Goal: Task Accomplishment & Management: Use online tool/utility

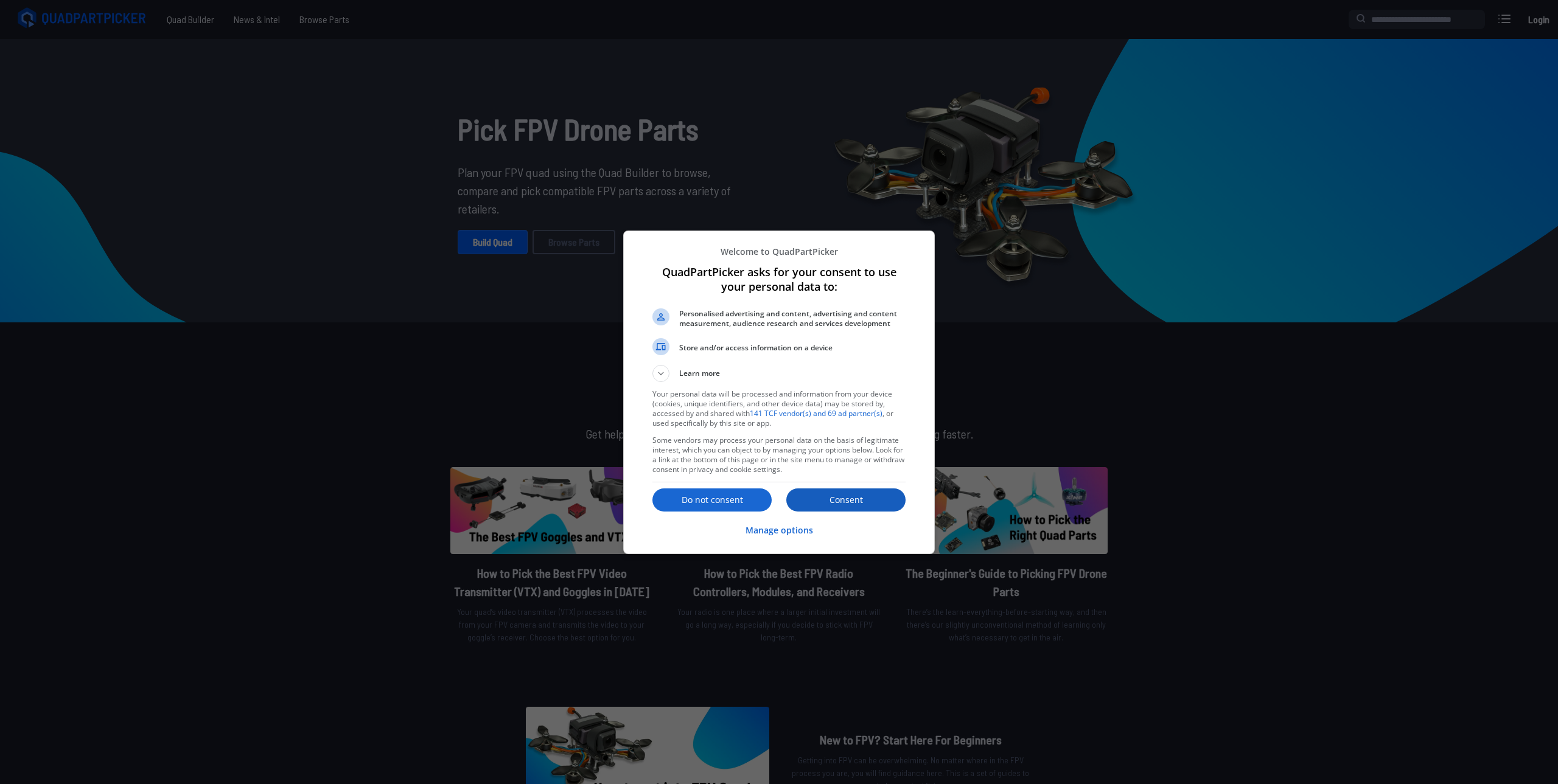
click at [842, 503] on p "Consent" at bounding box center [845, 500] width 119 height 12
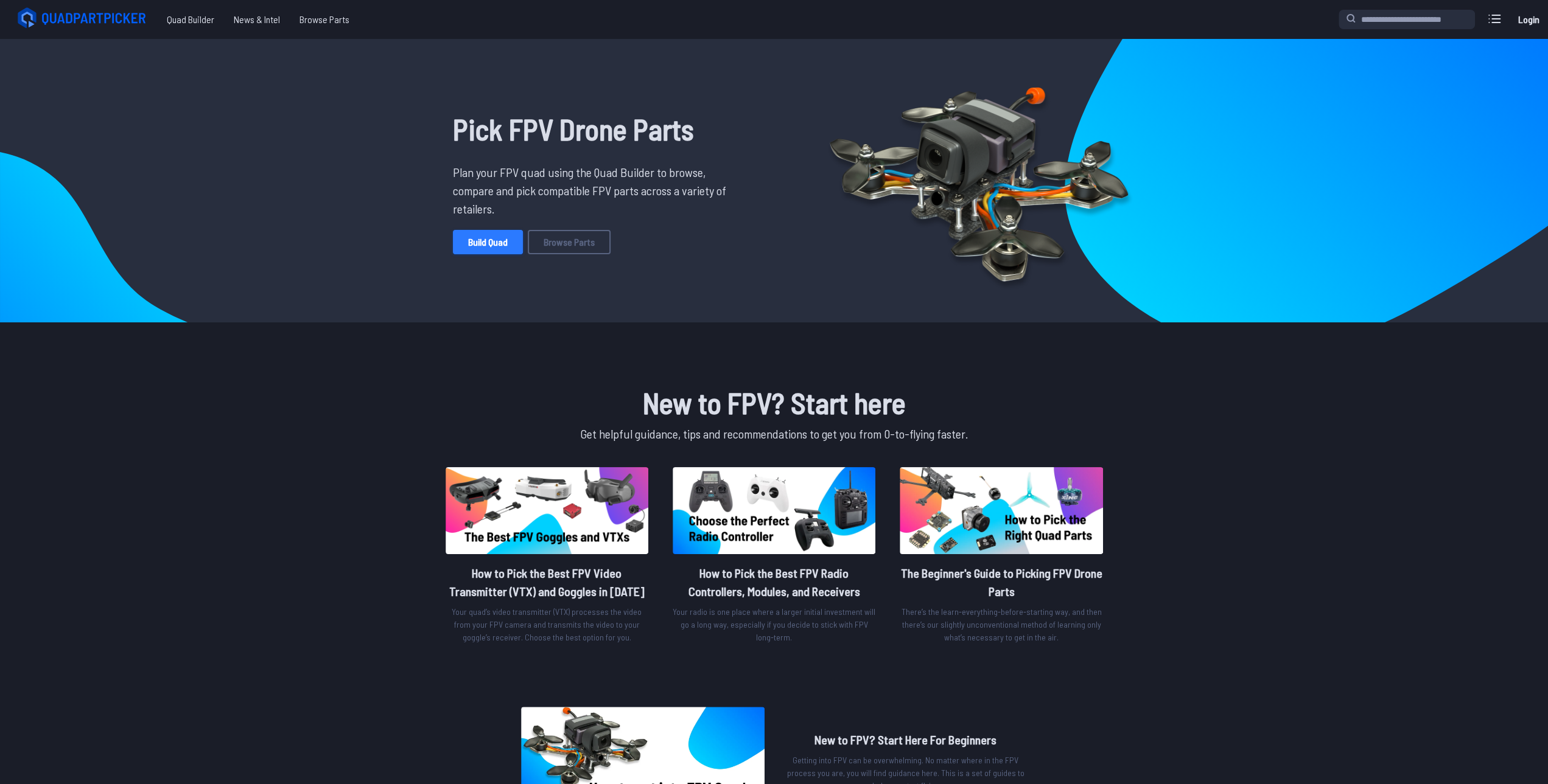
click at [481, 248] on link "Build Quad" at bounding box center [487, 242] width 70 height 25
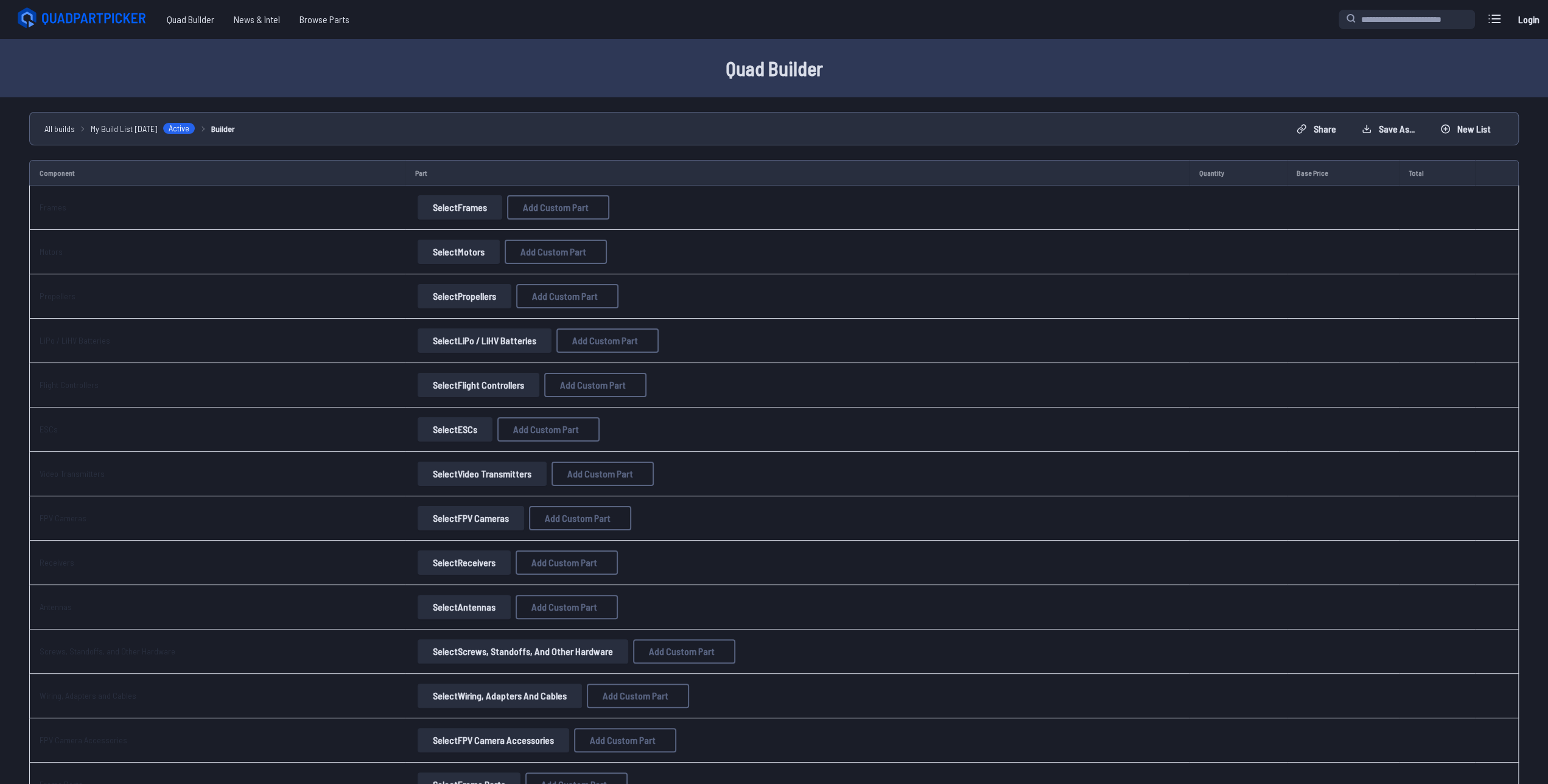
click at [458, 211] on button "Select Frames" at bounding box center [460, 208] width 85 height 25
click at [457, 209] on button "Select Frames" at bounding box center [460, 208] width 85 height 25
click at [456, 209] on button "Select Frames" at bounding box center [460, 208] width 85 height 25
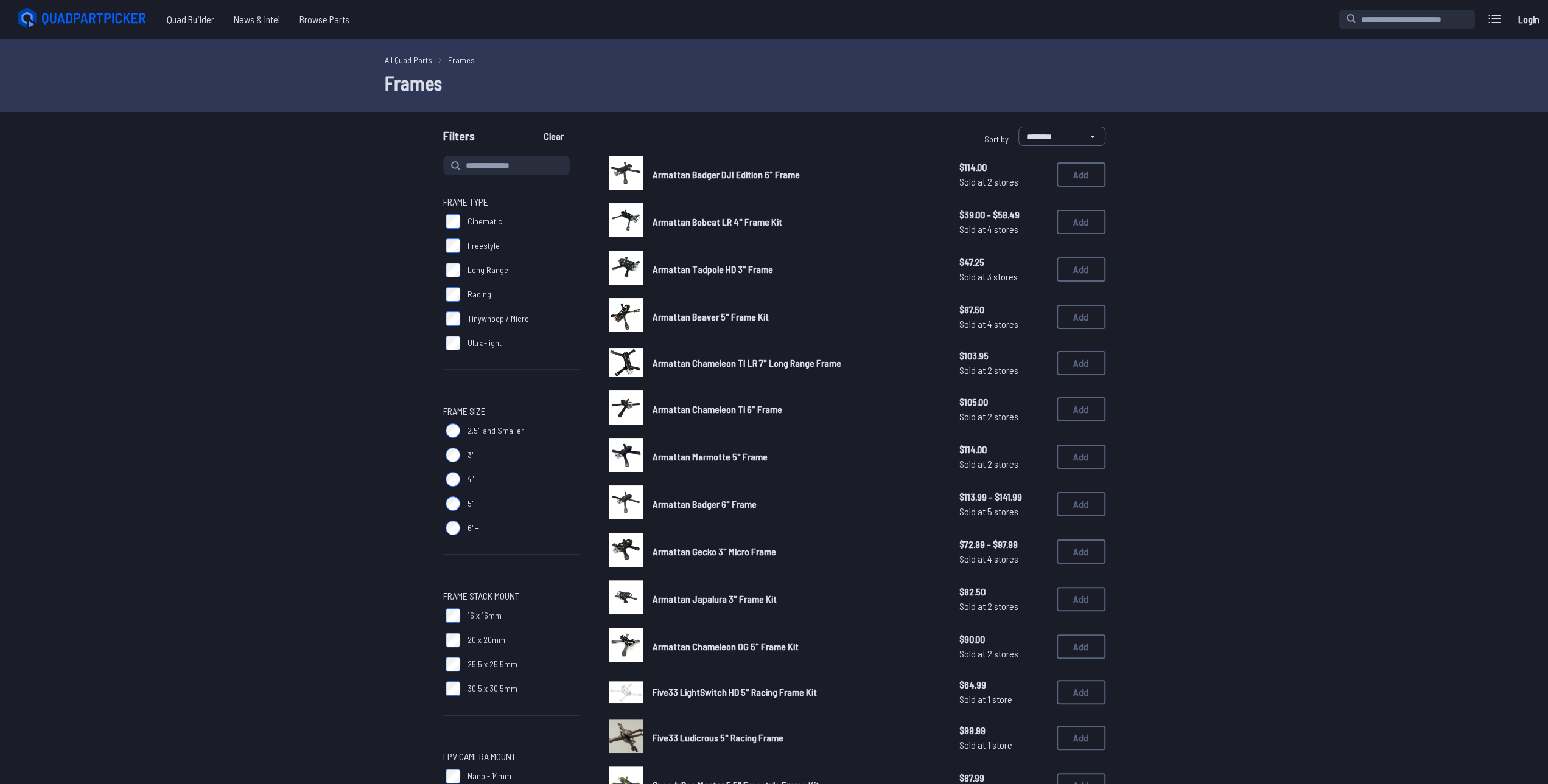
click at [423, 210] on div "Frame Type Cinematic Freestyle Long Range Racing Tinywhoop / Micro Ultra-light …" at bounding box center [774, 644] width 779 height 979
